Goal: Check status: Check status

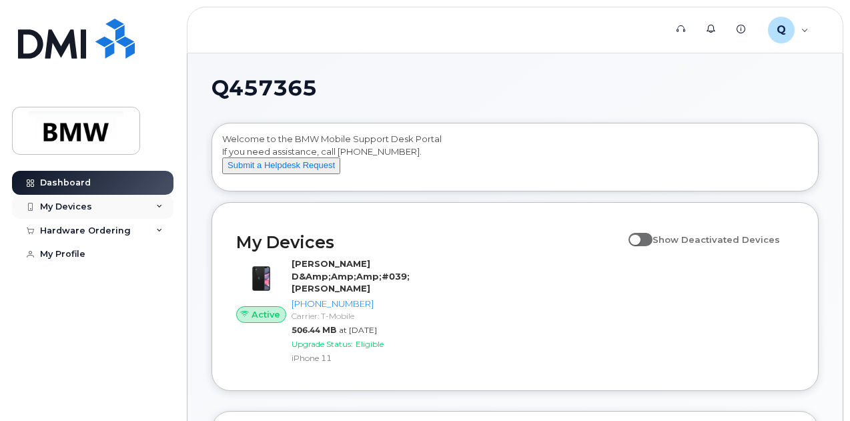
click at [161, 208] on icon at bounding box center [159, 207] width 7 height 7
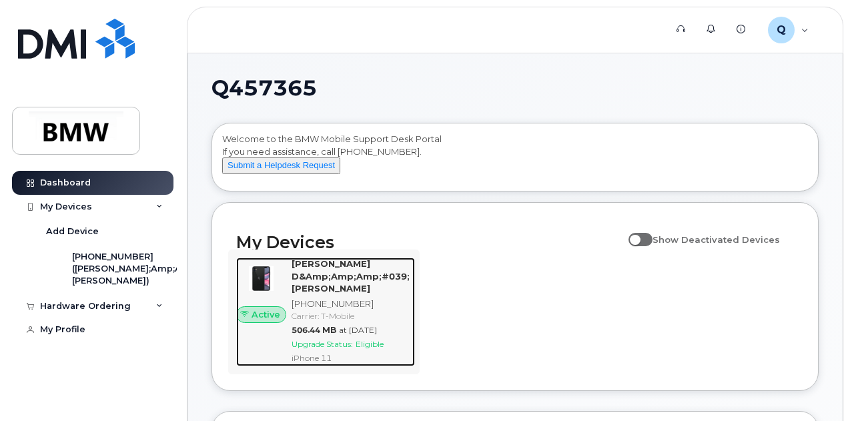
click at [332, 306] on div "[PHONE_NUMBER]" at bounding box center [351, 304] width 118 height 13
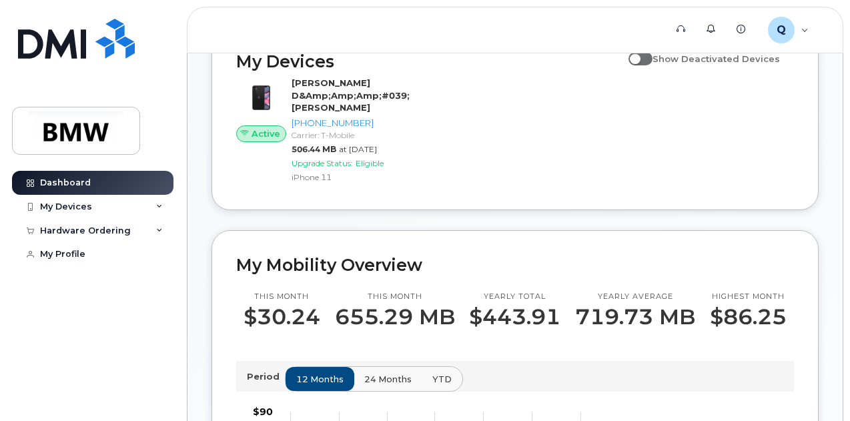
scroll to position [267, 0]
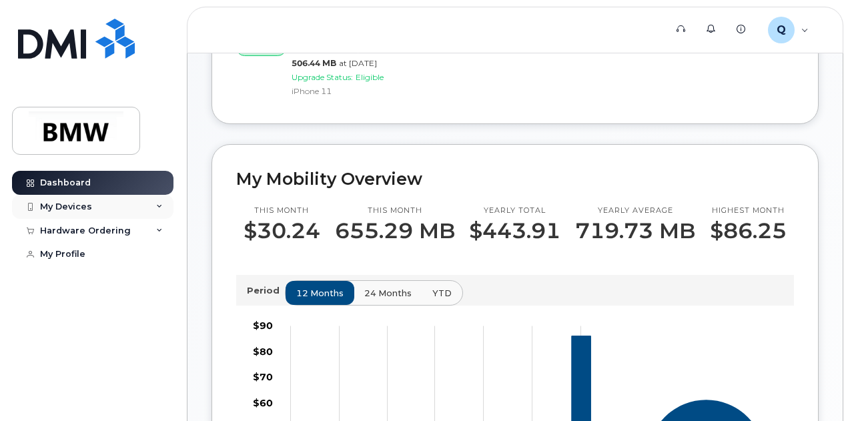
click at [92, 209] on div "My Devices" at bounding box center [92, 207] width 161 height 24
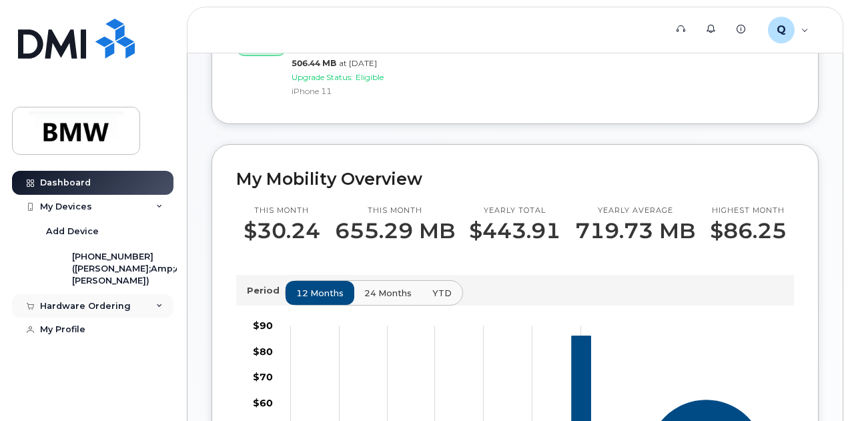
click at [101, 300] on div "Hardware Ordering" at bounding box center [92, 306] width 161 height 24
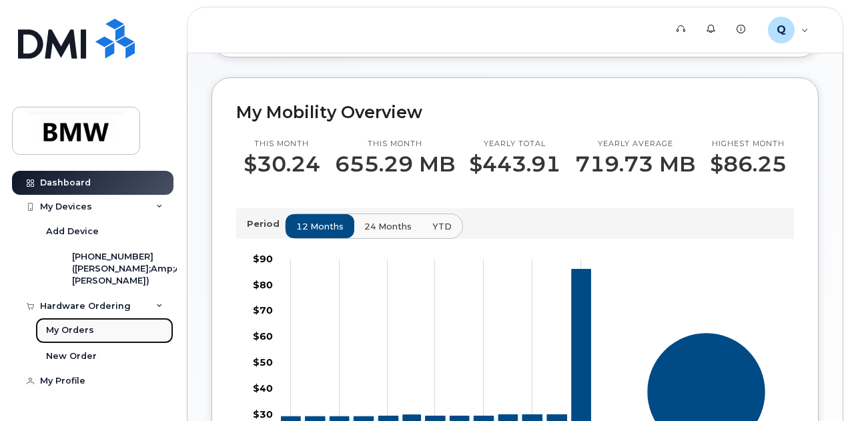
click at [67, 324] on div "My Orders" at bounding box center [70, 330] width 48 height 12
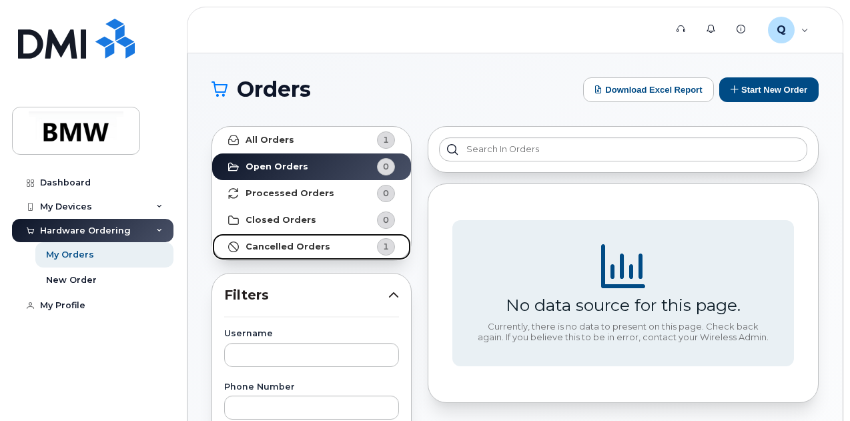
click at [296, 249] on strong "Cancelled Orders" at bounding box center [288, 247] width 85 height 11
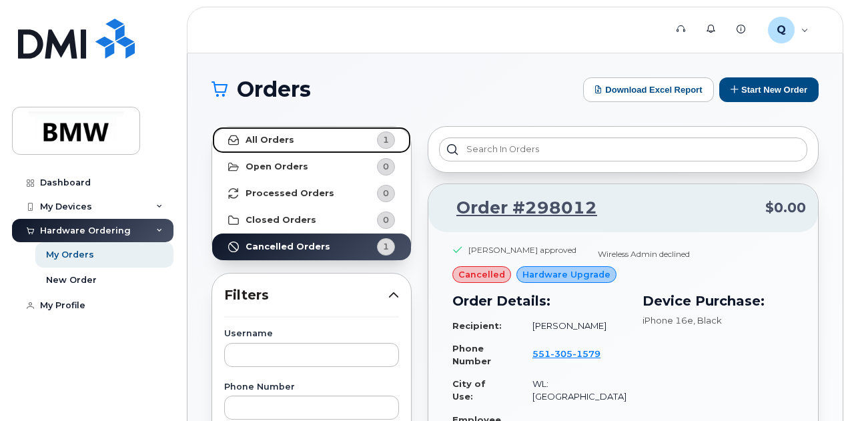
click at [354, 137] on link "All Orders 1" at bounding box center [311, 140] width 199 height 27
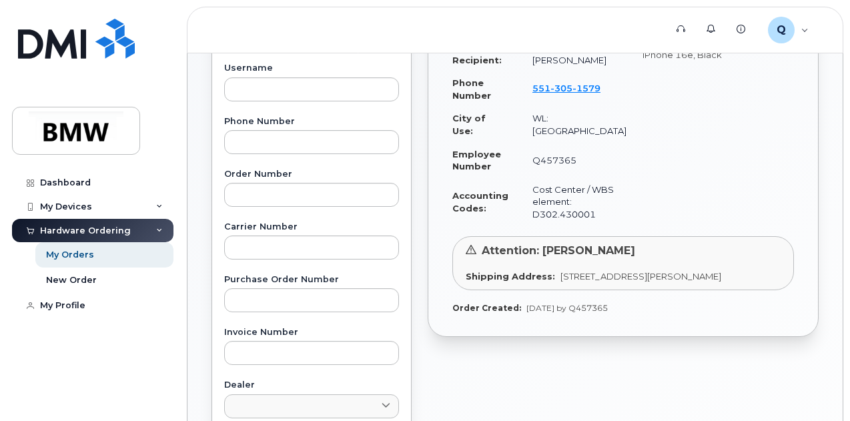
scroll to position [267, 0]
